Goal: Task Accomplishment & Management: Use online tool/utility

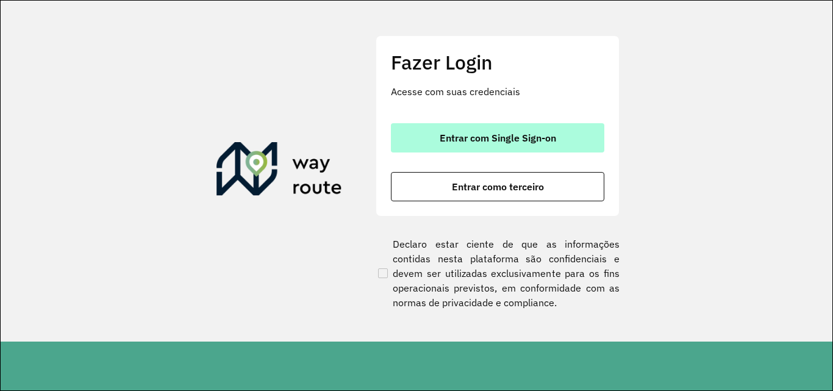
click at [461, 139] on span "Entrar com Single Sign-on" at bounding box center [498, 138] width 117 height 10
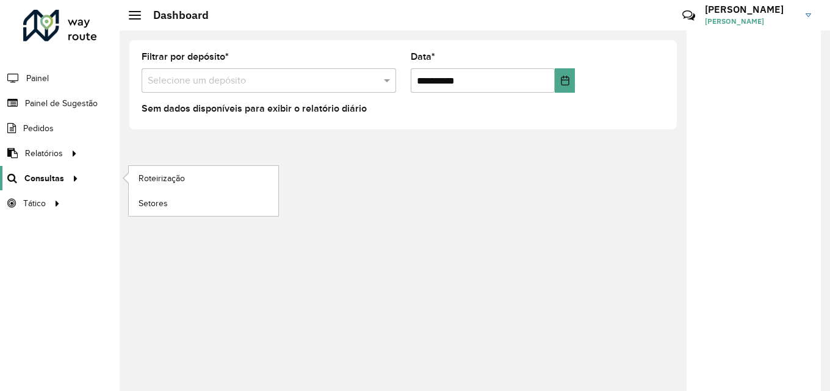
click at [48, 180] on span "Consultas" at bounding box center [44, 178] width 40 height 13
click at [134, 181] on link "Roteirização" at bounding box center [203, 178] width 149 height 24
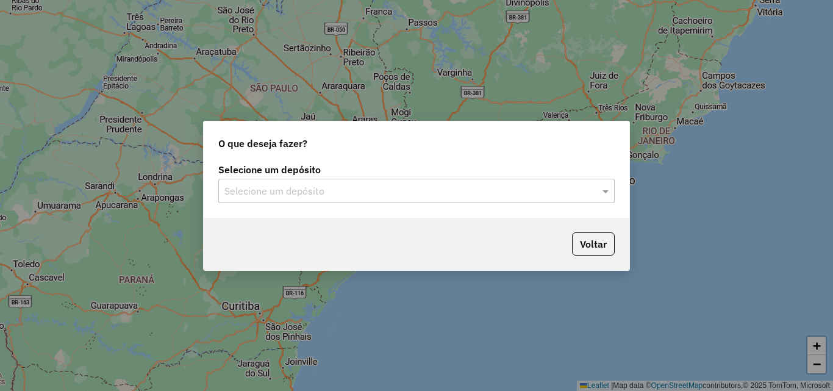
click at [378, 192] on input "text" at bounding box center [405, 191] width 360 height 15
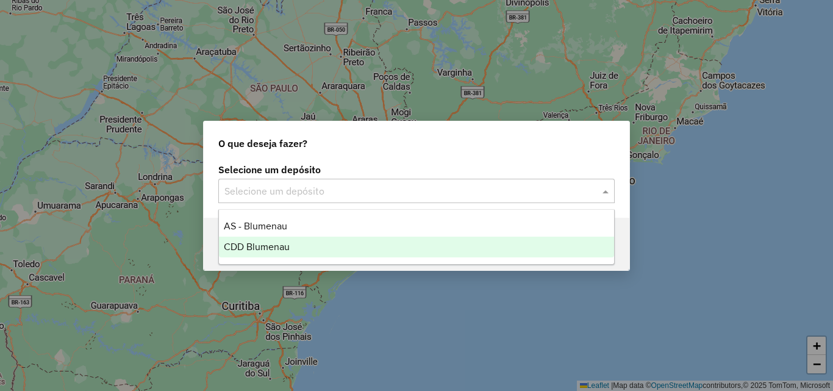
click at [281, 246] on span "CDD Blumenau" at bounding box center [257, 247] width 66 height 10
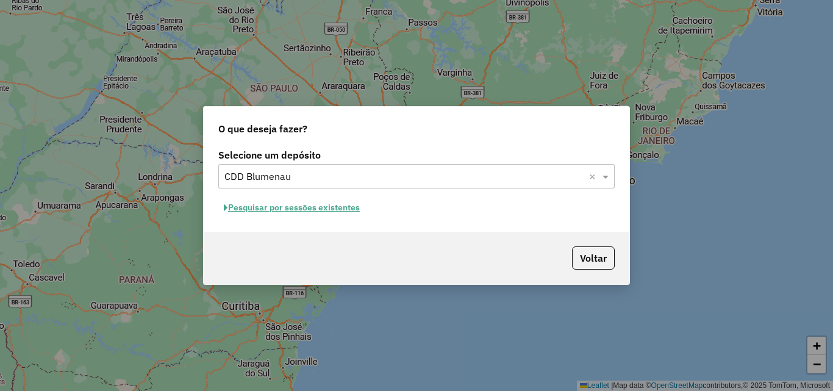
click at [292, 201] on button "Pesquisar por sessões existentes" at bounding box center [291, 207] width 147 height 19
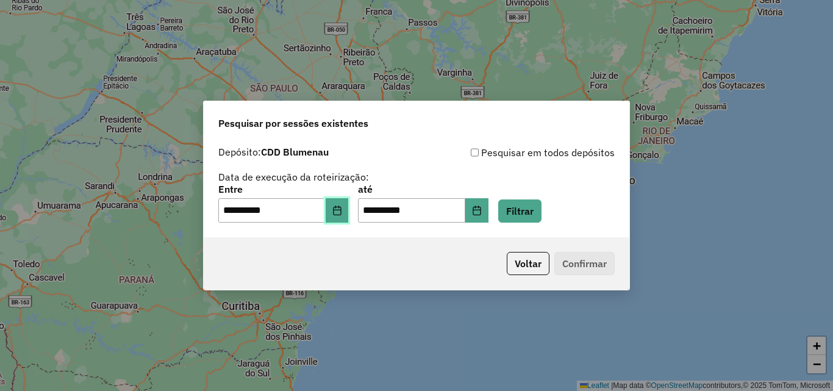
click at [336, 213] on button "Choose Date" at bounding box center [337, 210] width 23 height 24
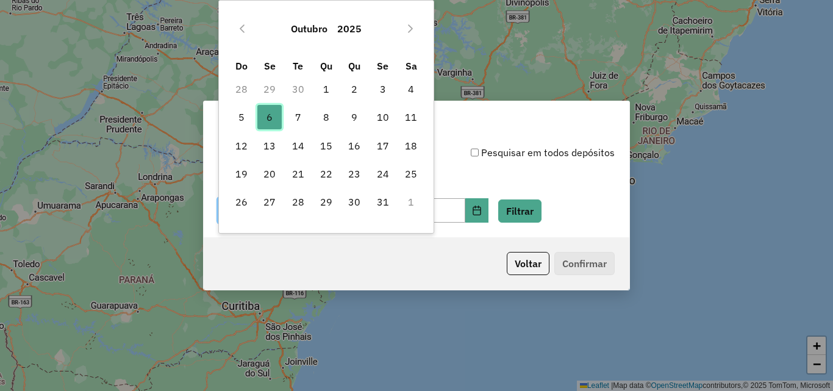
click at [273, 120] on span "6" at bounding box center [269, 117] width 24 height 24
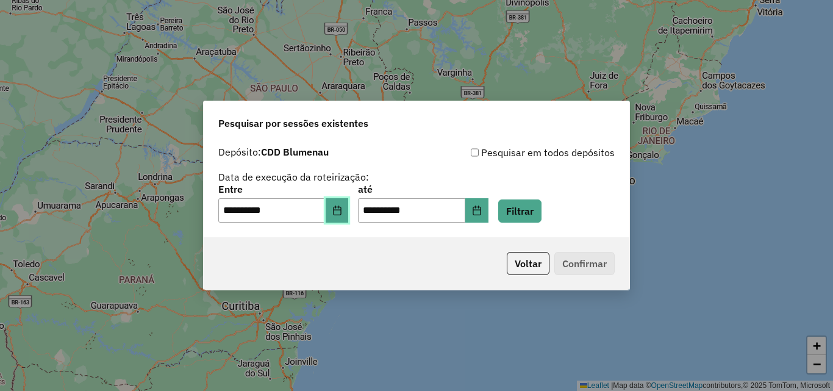
click at [342, 214] on icon "Choose Date" at bounding box center [338, 211] width 10 height 10
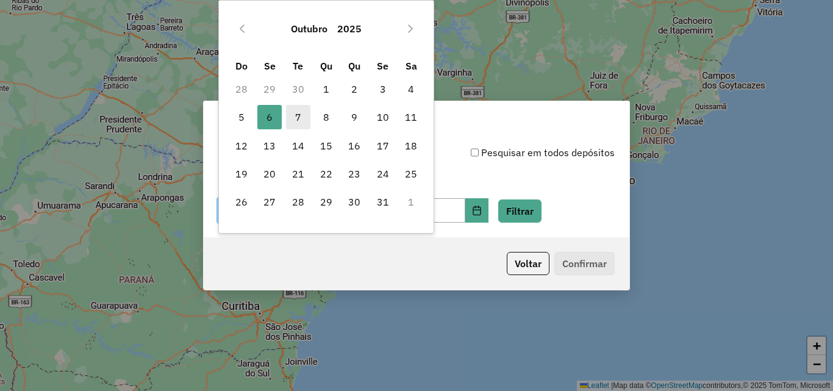
click at [298, 124] on span "7" at bounding box center [298, 117] width 24 height 24
type input "**********"
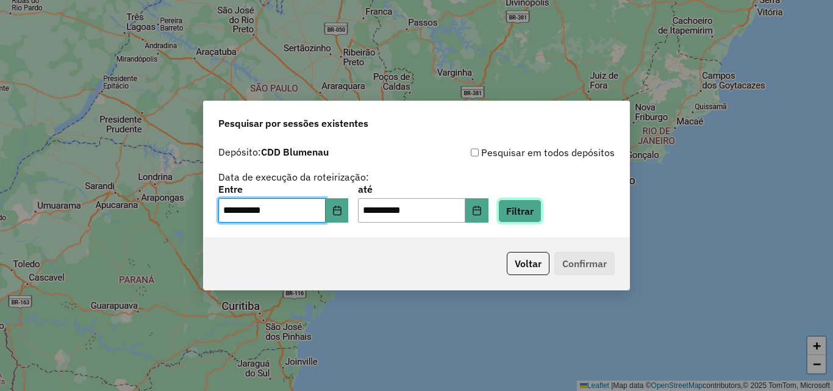
click at [528, 210] on button "Filtrar" at bounding box center [520, 211] width 43 height 23
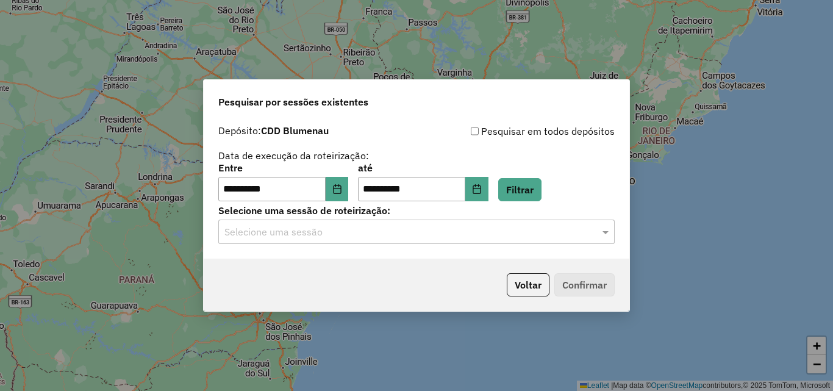
click at [390, 237] on input "text" at bounding box center [405, 232] width 360 height 15
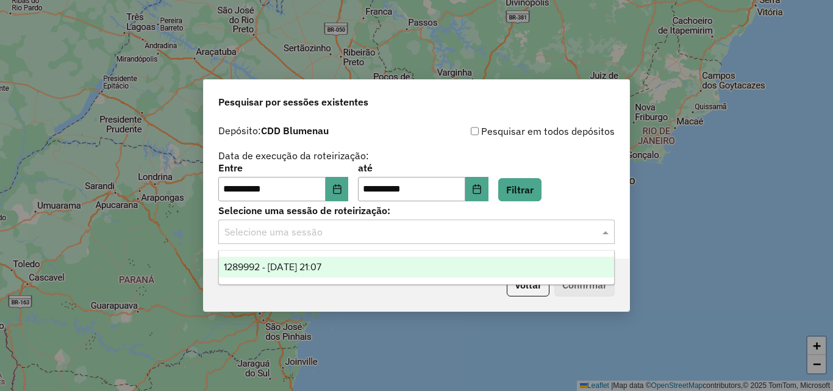
click at [350, 264] on div "1289992 - 07/10/2025 21:07" at bounding box center [416, 267] width 395 height 21
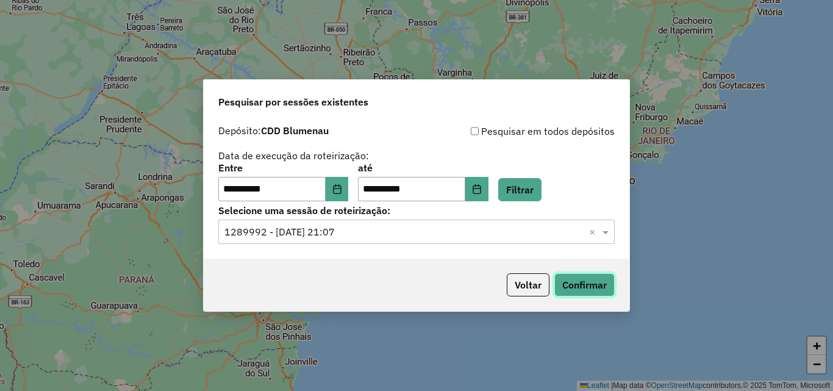
click at [607, 283] on button "Confirmar" at bounding box center [585, 284] width 60 height 23
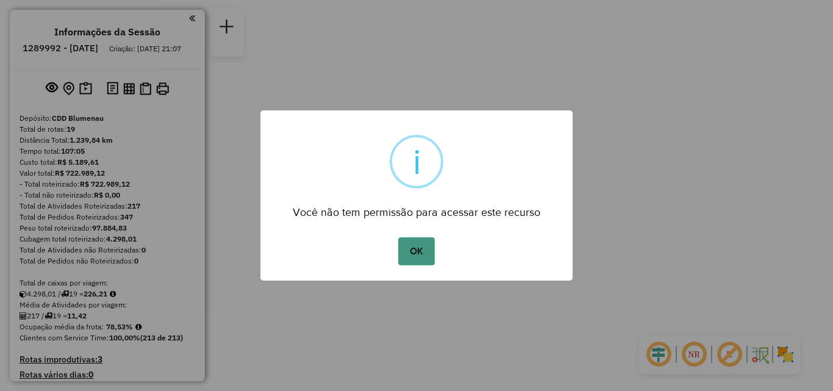
click at [423, 247] on button "OK" at bounding box center [416, 251] width 36 height 28
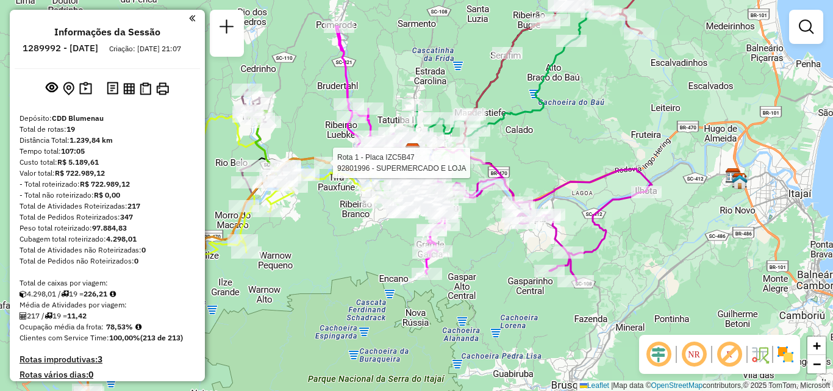
select select "**********"
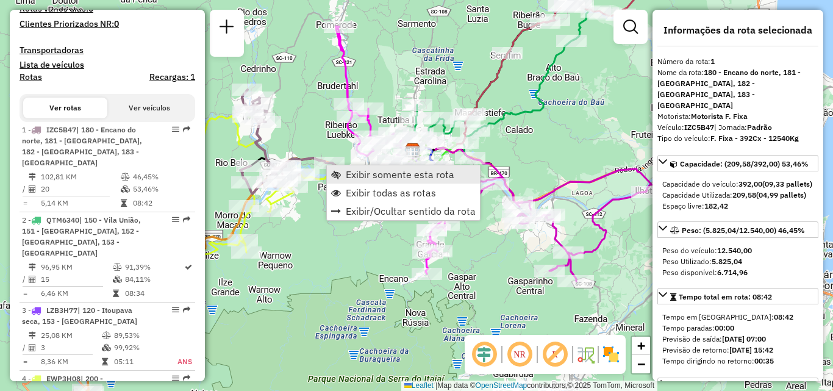
scroll to position [489, 0]
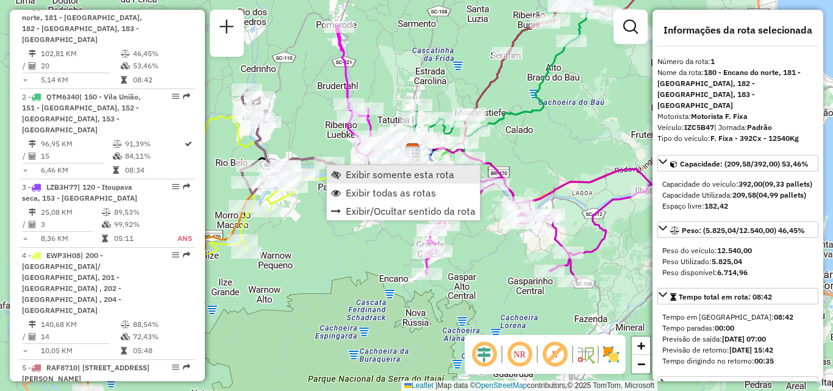
click at [363, 173] on span "Exibir somente esta rota" at bounding box center [400, 175] width 109 height 10
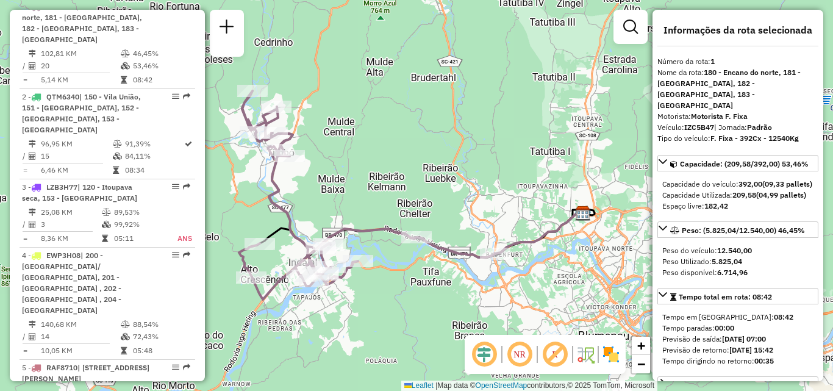
drag, startPoint x: 348, startPoint y: 212, endPoint x: 427, endPoint y: 168, distance: 90.4
click at [426, 170] on div "Janela de atendimento Grade de atendimento Capacidade Transportadoras Veículos …" at bounding box center [416, 195] width 833 height 391
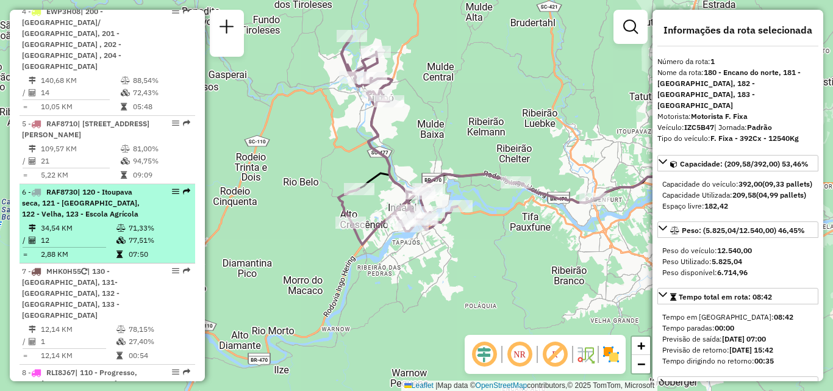
scroll to position [794, 0]
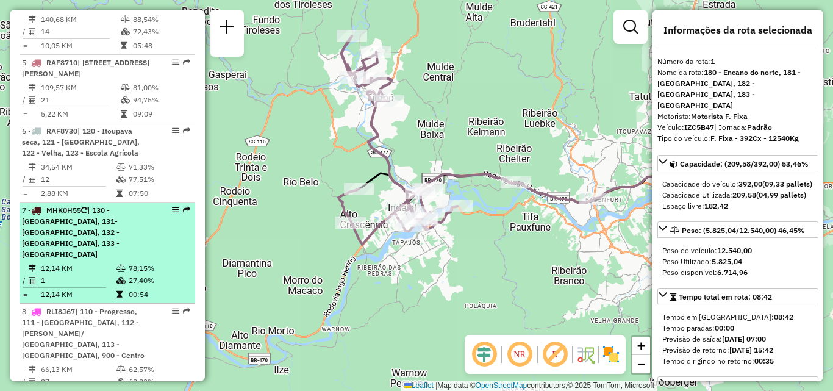
click at [96, 206] on span "| 130 - [GEOGRAPHIC_DATA], 131- [GEOGRAPHIC_DATA], 132 - [GEOGRAPHIC_DATA], 133…" at bounding box center [71, 232] width 98 height 53
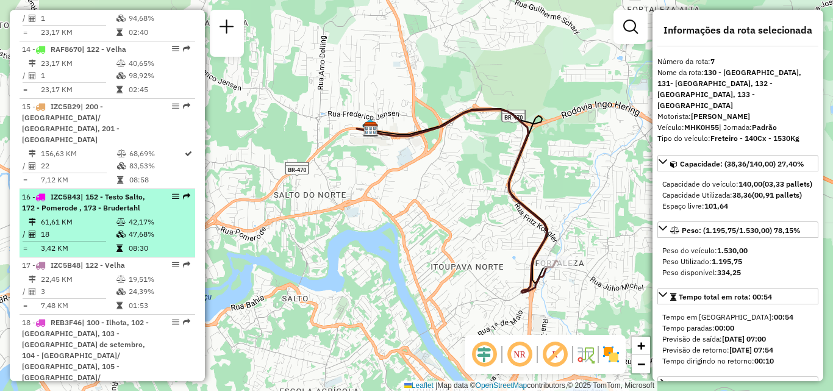
scroll to position [1591, 0]
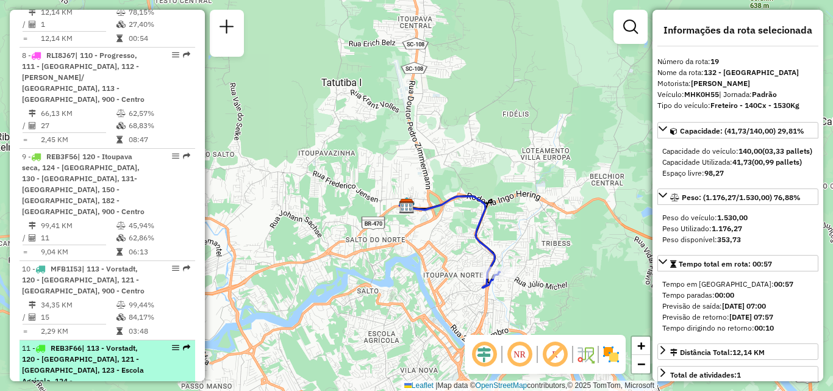
scroll to position [1042, 0]
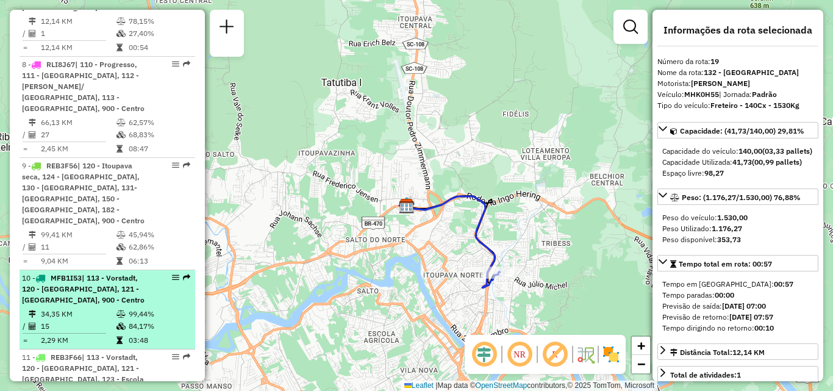
click at [84, 273] on span "| 113 - Vorstadt, 120 - [GEOGRAPHIC_DATA], 121 - [GEOGRAPHIC_DATA], 900 - Centro" at bounding box center [83, 288] width 123 height 31
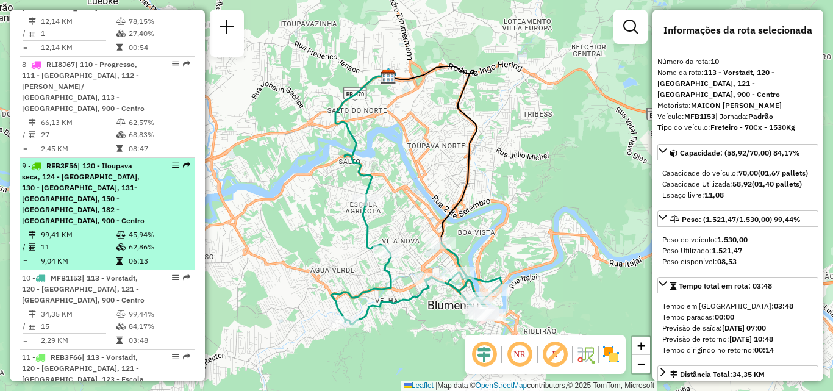
click at [65, 229] on td "99,41 KM" at bounding box center [78, 235] width 76 height 12
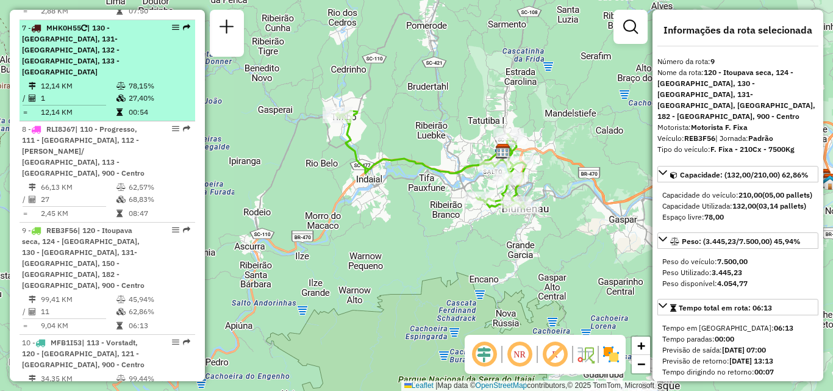
scroll to position [920, 0]
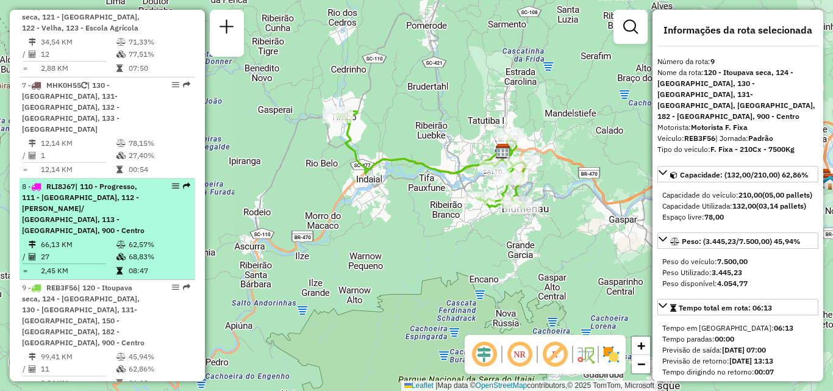
click at [68, 182] on span "| 110 - Progresso, 111 - [GEOGRAPHIC_DATA], 112 - [PERSON_NAME]/ [GEOGRAPHIC_DA…" at bounding box center [83, 208] width 123 height 53
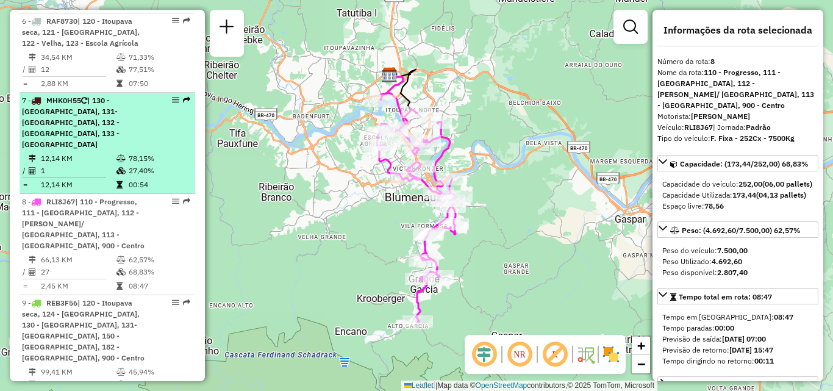
scroll to position [859, 0]
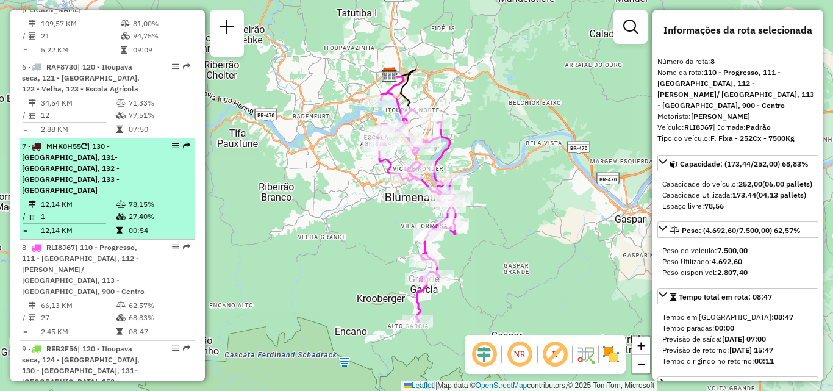
click at [54, 142] on span "| 130 - [GEOGRAPHIC_DATA], 131- [GEOGRAPHIC_DATA], 132 - [GEOGRAPHIC_DATA], 133…" at bounding box center [71, 168] width 98 height 53
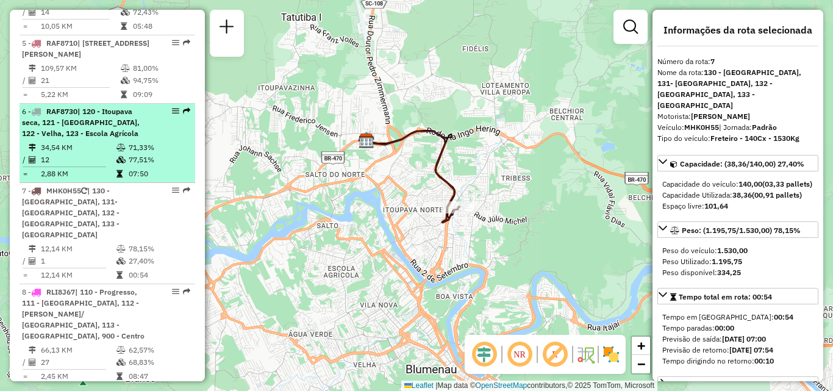
scroll to position [797, 0]
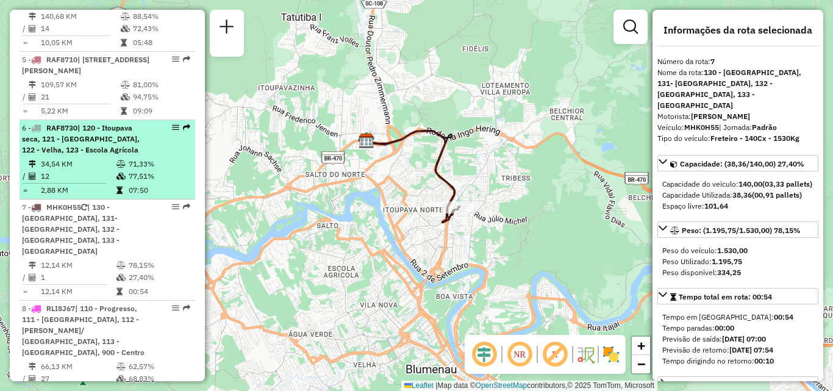
click at [80, 158] on td "34,54 KM" at bounding box center [78, 164] width 76 height 12
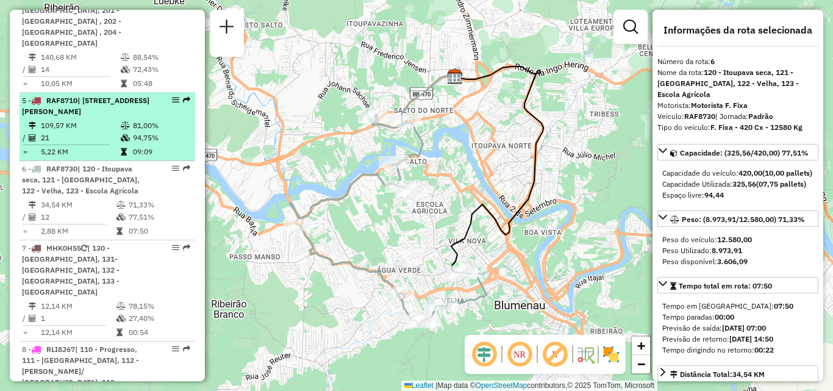
scroll to position [736, 0]
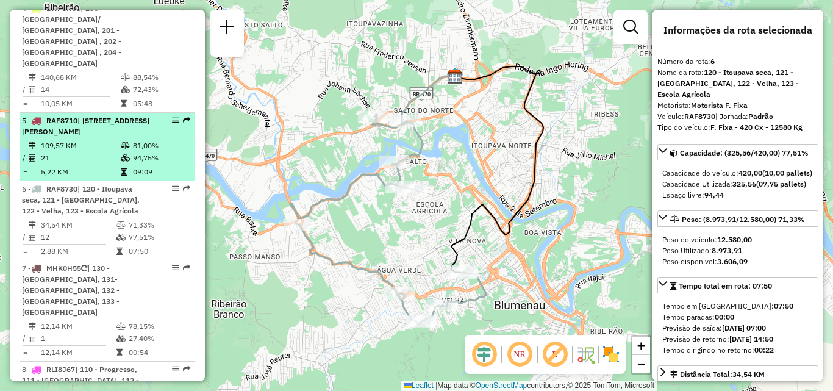
click at [104, 152] on td "21" at bounding box center [80, 158] width 80 height 12
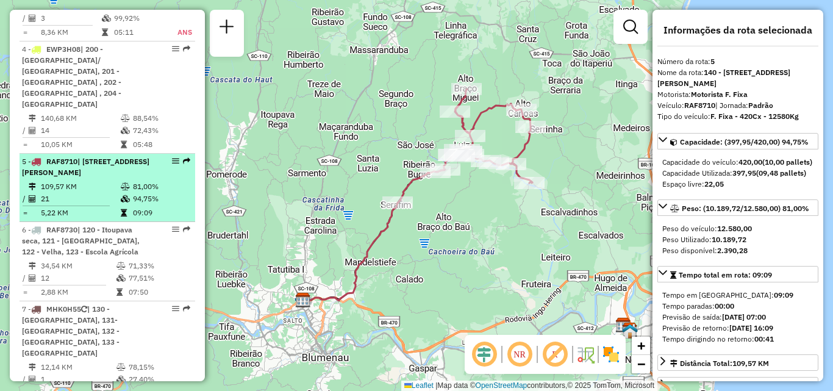
scroll to position [675, 0]
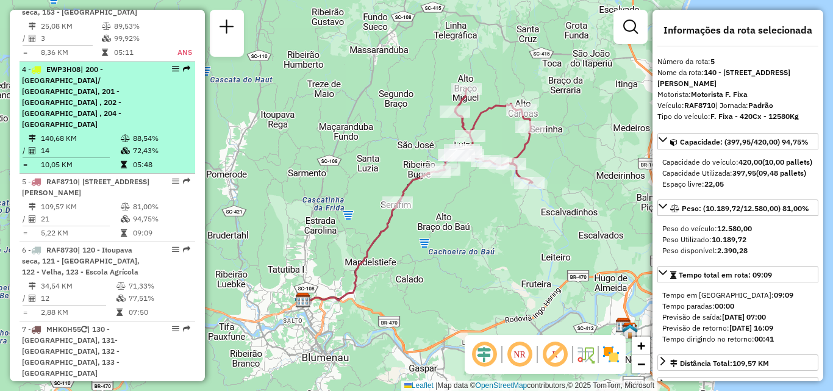
click at [82, 145] on td "14" at bounding box center [80, 151] width 80 height 12
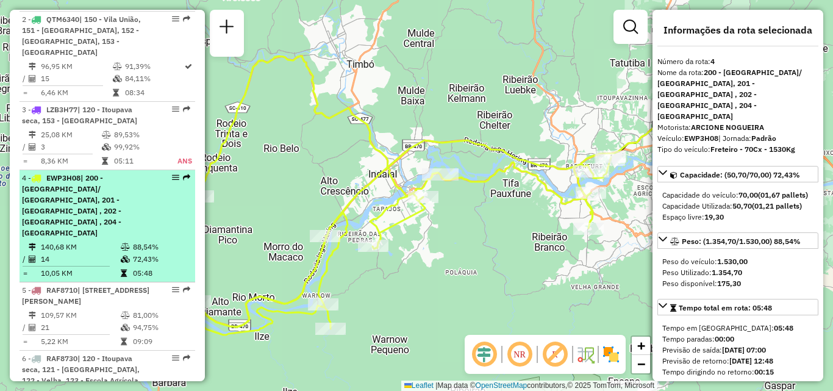
scroll to position [553, 0]
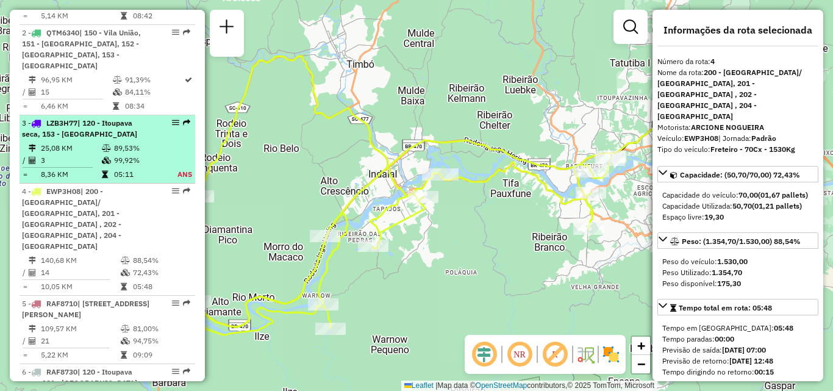
click at [72, 118] on span "| 120 - Itoupava seca, 153 - [GEOGRAPHIC_DATA]" at bounding box center [79, 128] width 115 height 20
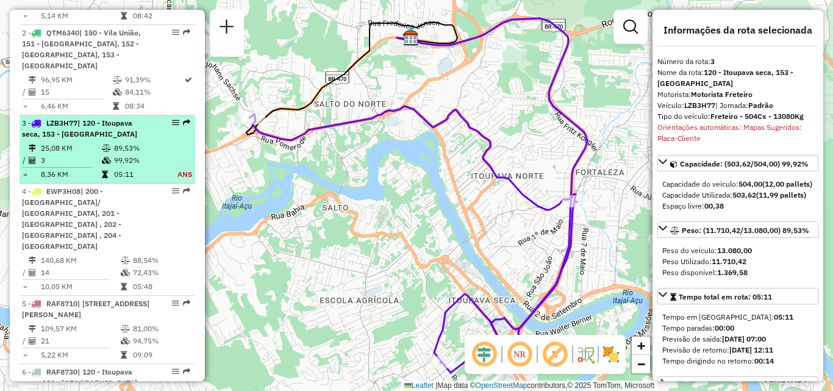
scroll to position [492, 0]
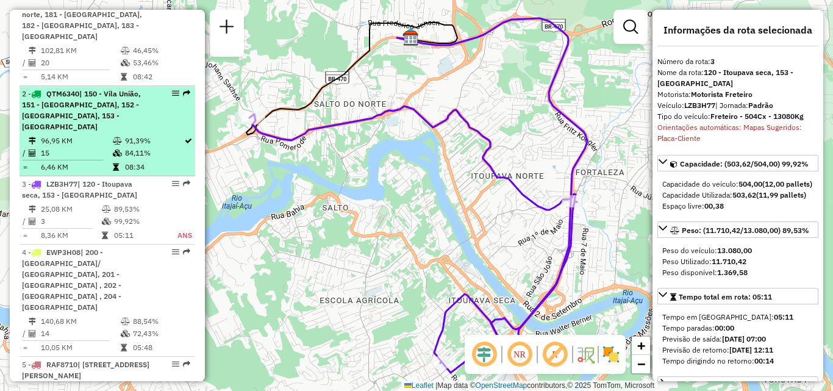
click at [73, 113] on span "| 150 - Vila União, 151 - [GEOGRAPHIC_DATA], 152 - [GEOGRAPHIC_DATA], 153 - [GE…" at bounding box center [81, 110] width 119 height 42
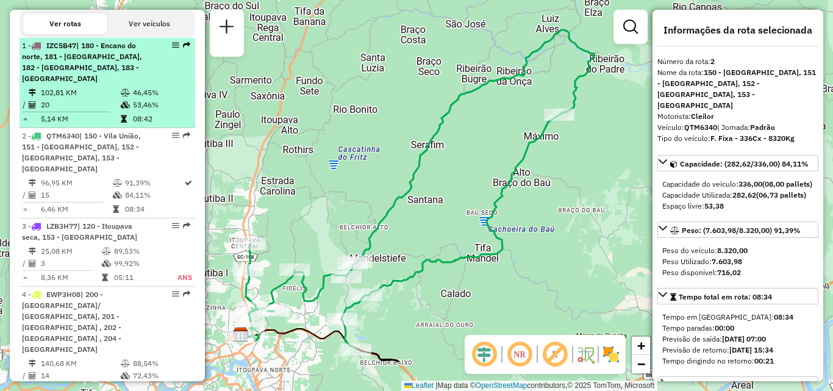
scroll to position [431, 0]
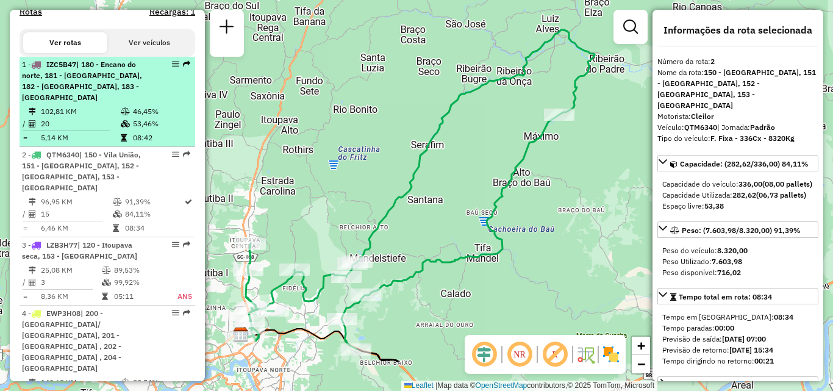
click at [87, 104] on li "1 - IZC5B47 | 180 - [GEOGRAPHIC_DATA], 181 - [GEOGRAPHIC_DATA], 182 - [GEOGRAPH…" at bounding box center [108, 102] width 176 height 90
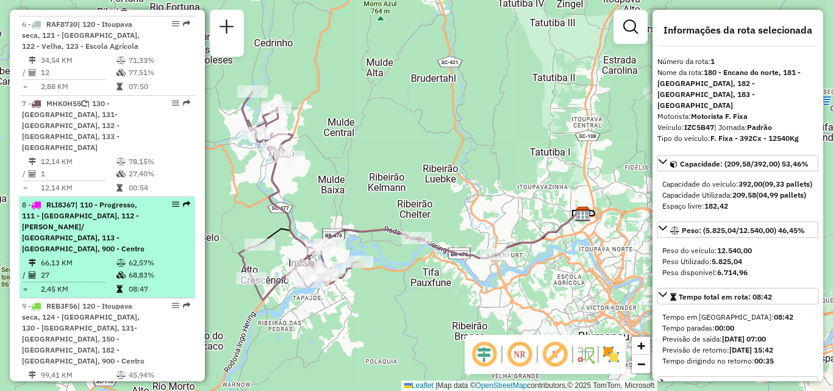
scroll to position [920, 0]
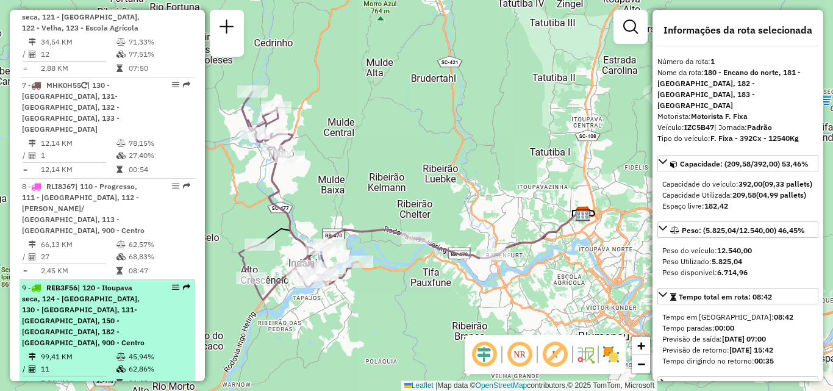
click at [77, 283] on span "REB3F56" at bounding box center [61, 287] width 31 height 9
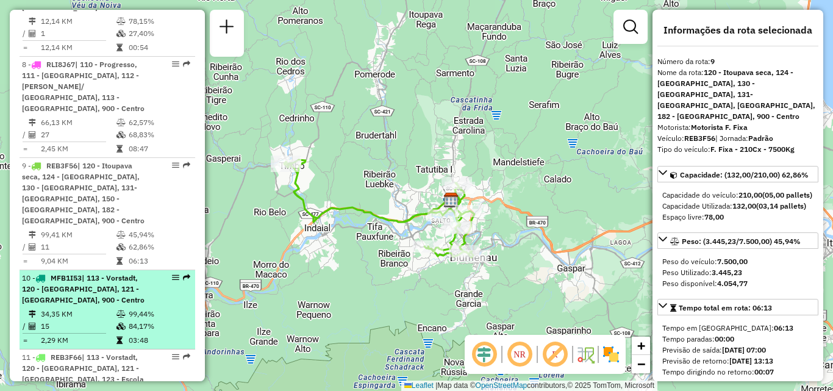
scroll to position [1103, 0]
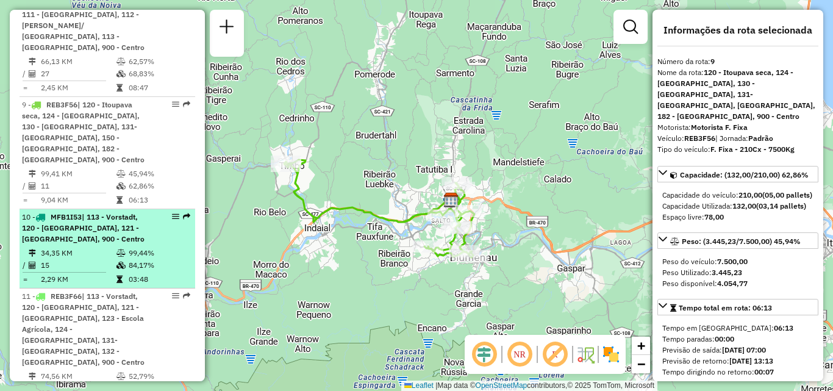
click at [65, 247] on td "34,35 KM" at bounding box center [78, 253] width 76 height 12
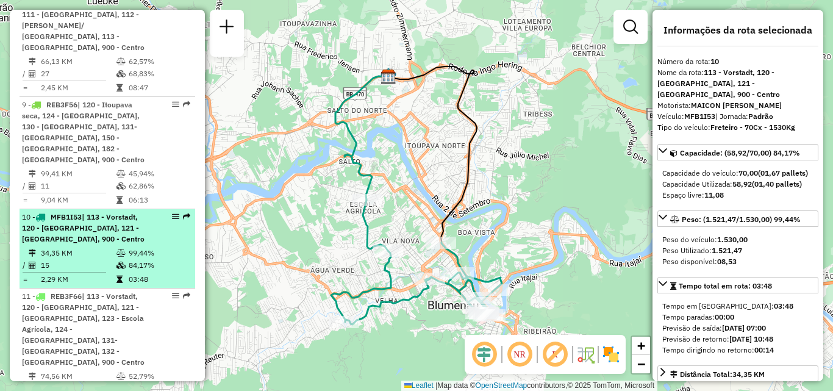
scroll to position [1164, 0]
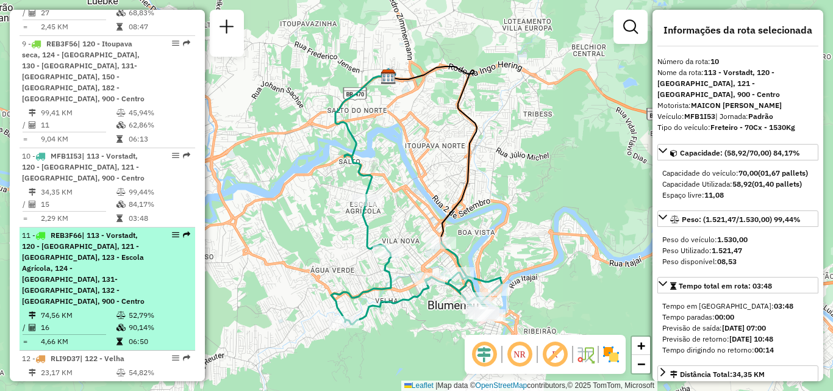
click at [81, 231] on span "| 113 - Vorstadt, 120 - [GEOGRAPHIC_DATA], 121 - [GEOGRAPHIC_DATA], 123 - Escol…" at bounding box center [83, 268] width 123 height 75
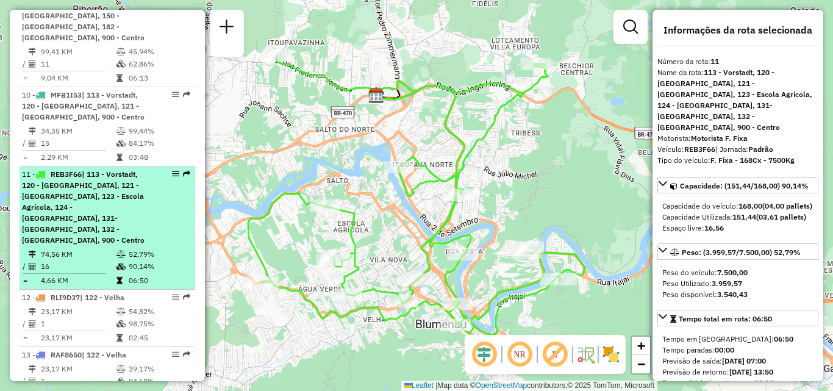
scroll to position [1286, 0]
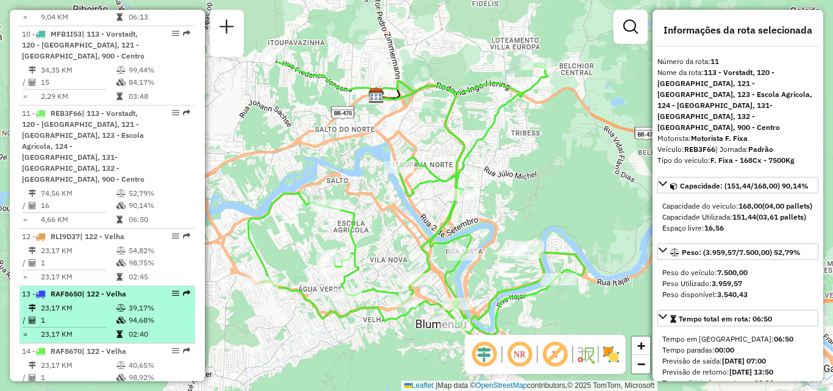
click at [79, 302] on td "23,17 KM" at bounding box center [78, 308] width 76 height 12
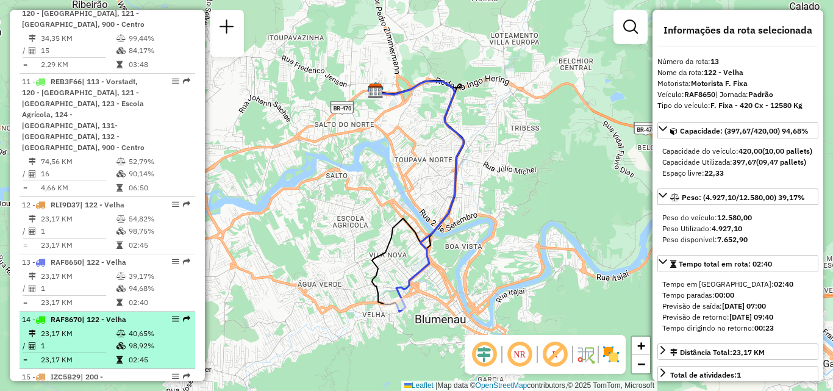
scroll to position [1347, 0]
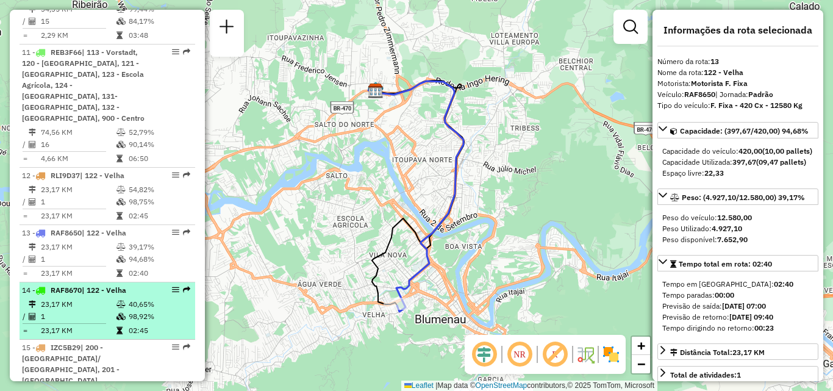
click at [97, 298] on td "23,17 KM" at bounding box center [78, 304] width 76 height 12
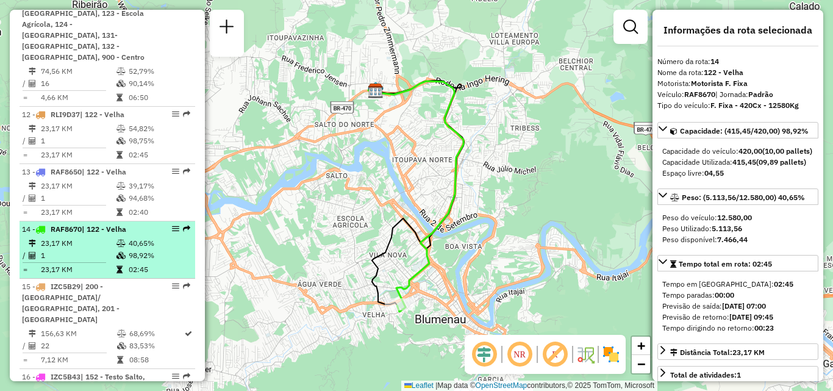
click at [97, 281] on div "15 - IZC5B29 | 200 - [GEOGRAPHIC_DATA]/ [GEOGRAPHIC_DATA], 201 - [GEOGRAPHIC_DA…" at bounding box center [86, 303] width 129 height 44
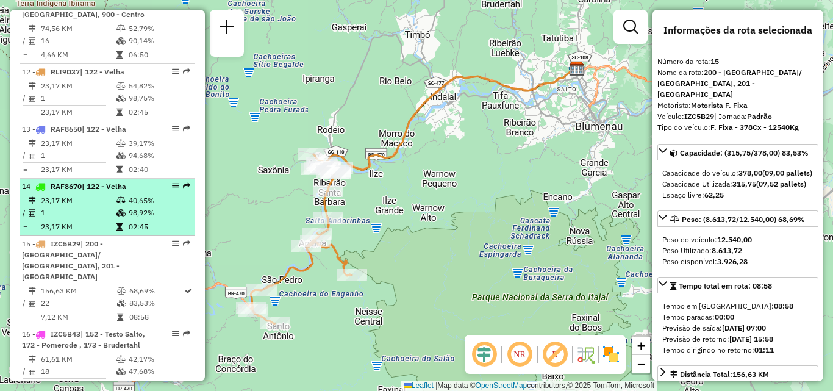
scroll to position [1469, 0]
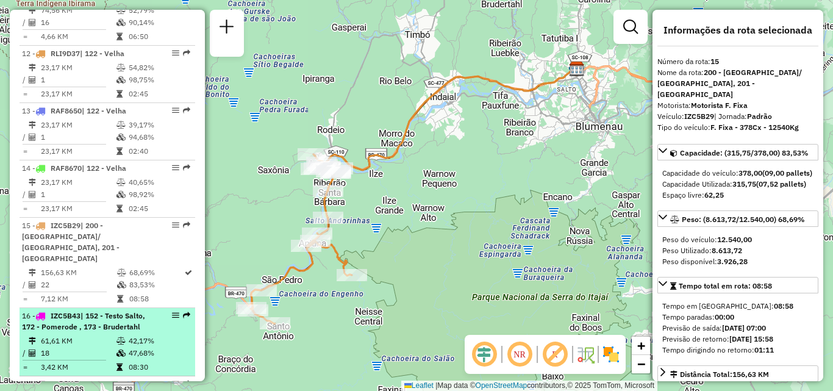
click at [86, 335] on td "61,61 KM" at bounding box center [78, 341] width 76 height 12
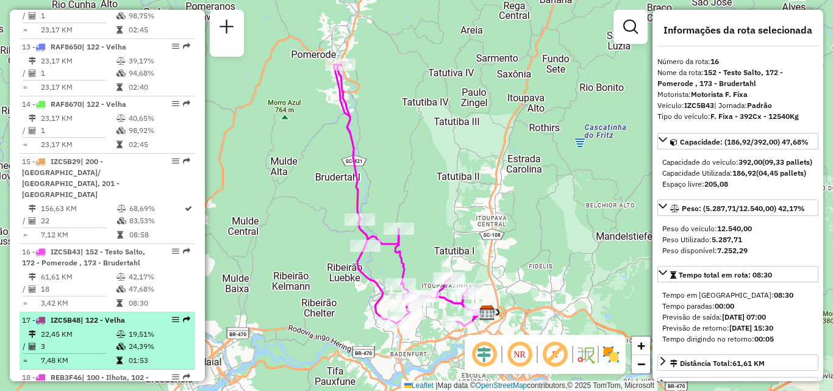
scroll to position [1591, 0]
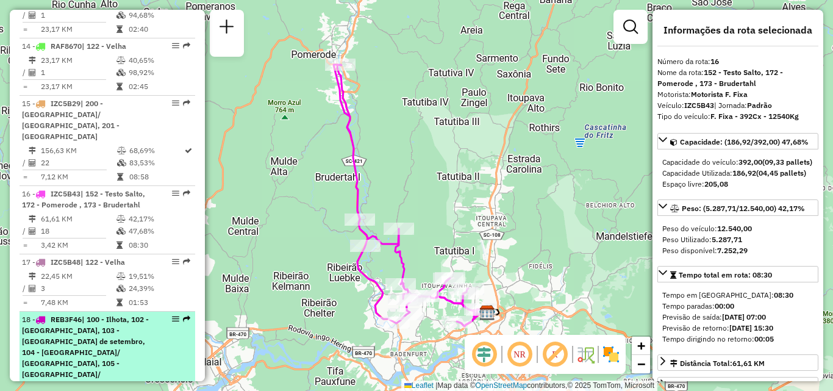
click at [82, 315] on span "| 100 - Ilhota, 102 - [GEOGRAPHIC_DATA], 103 - [GEOGRAPHIC_DATA] de setembro, 1…" at bounding box center [85, 374] width 127 height 119
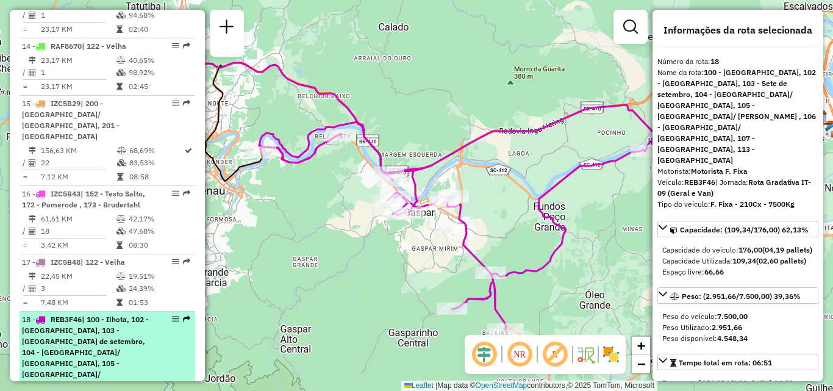
click at [99, 315] on span "| 100 - Ilhota, 102 - [GEOGRAPHIC_DATA], 103 - [GEOGRAPHIC_DATA] de setembro, 1…" at bounding box center [85, 374] width 127 height 119
click at [90, 314] on div "18 - REB3F46 | 100 - [GEOGRAPHIC_DATA], 102 - [GEOGRAPHIC_DATA], 103 - Sete de …" at bounding box center [86, 374] width 129 height 121
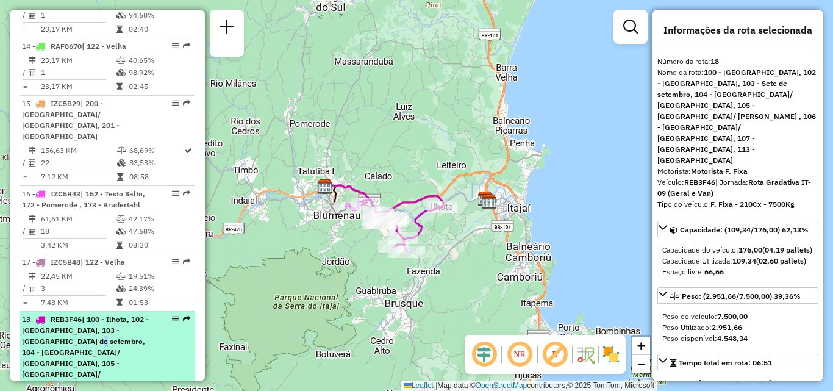
click at [77, 315] on span "| 100 - Ilhota, 102 - [GEOGRAPHIC_DATA], 103 - [GEOGRAPHIC_DATA] de setembro, 1…" at bounding box center [85, 374] width 127 height 119
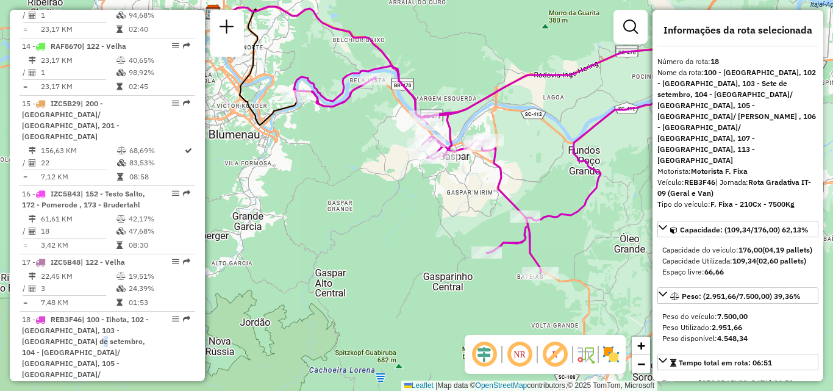
drag, startPoint x: 391, startPoint y: 270, endPoint x: 425, endPoint y: 214, distance: 65.5
click at [425, 214] on div "Janela de atendimento Grade de atendimento Capacidade Transportadoras Veículos …" at bounding box center [416, 195] width 833 height 391
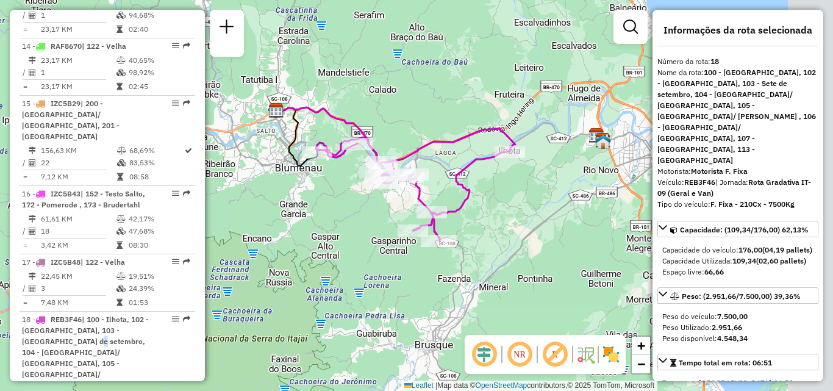
drag, startPoint x: 450, startPoint y: 228, endPoint x: 392, endPoint y: 201, distance: 64.2
click at [392, 216] on div "Janela de atendimento Grade de atendimento Capacidade Transportadoras Veículos …" at bounding box center [416, 195] width 833 height 391
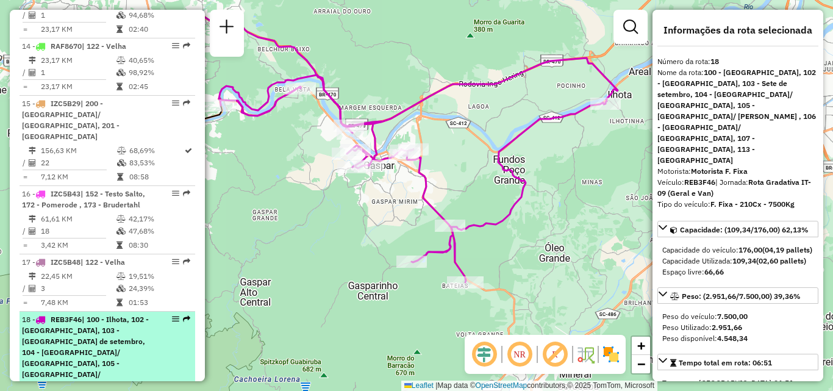
click at [132, 315] on span "| 100 - Ilhota, 102 - [GEOGRAPHIC_DATA], 103 - [GEOGRAPHIC_DATA] de setembro, 1…" at bounding box center [85, 374] width 127 height 119
